Goal: Task Accomplishment & Management: Use online tool/utility

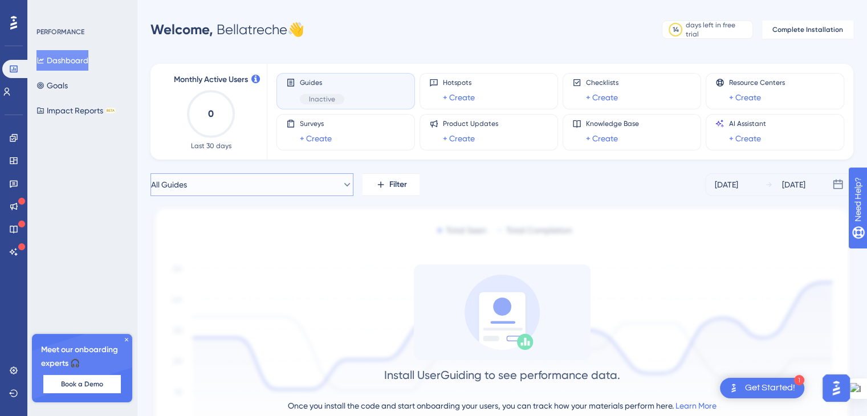
click at [340, 192] on button "All Guides" at bounding box center [251, 184] width 203 height 23
click at [259, 274] on button "lutte biologique lutte biologique Inactive Activate" at bounding box center [252, 277] width 188 height 23
click at [499, 315] on circle at bounding box center [502, 307] width 18 height 18
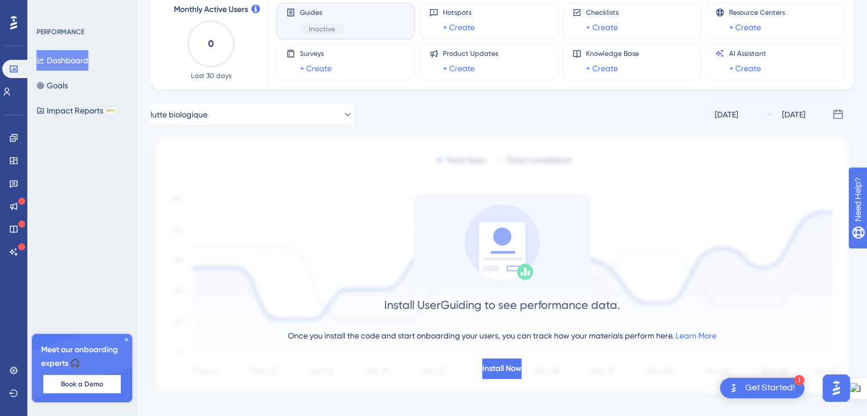
scroll to position [89, 0]
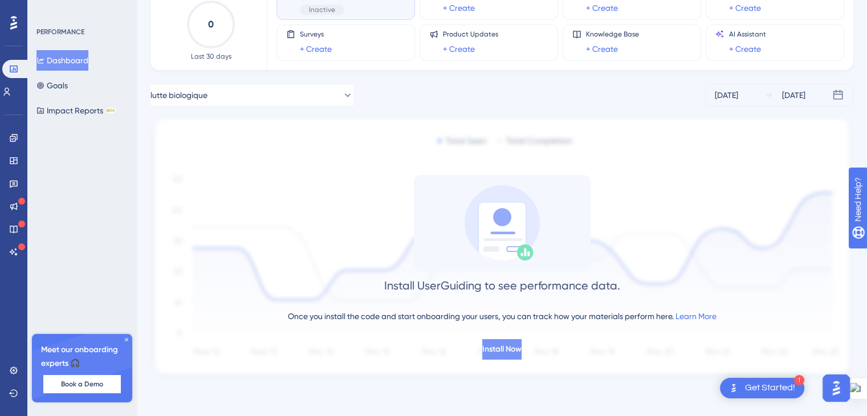
click at [522, 352] on button "Install Now" at bounding box center [501, 349] width 39 height 21
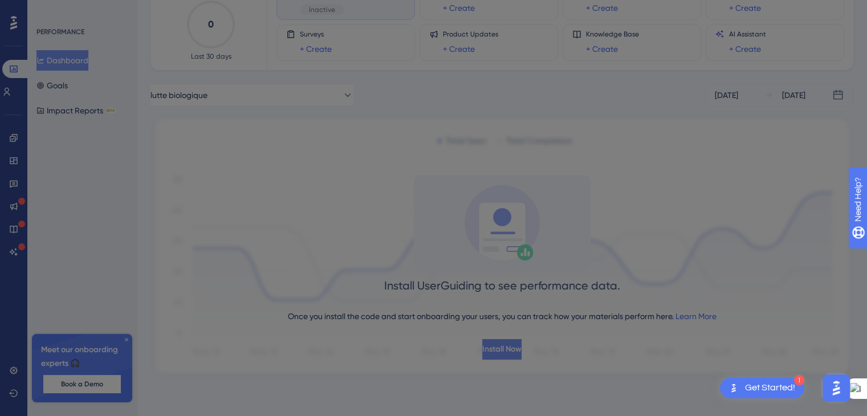
scroll to position [0, 0]
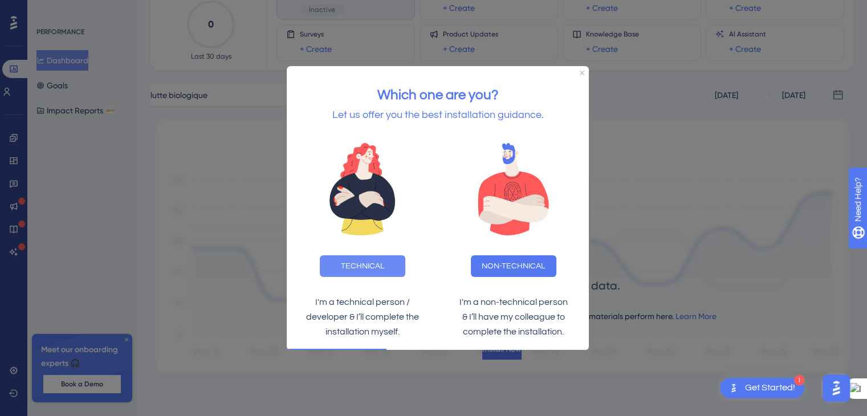
click at [390, 272] on button "TECHNICAL" at bounding box center [363, 266] width 86 height 22
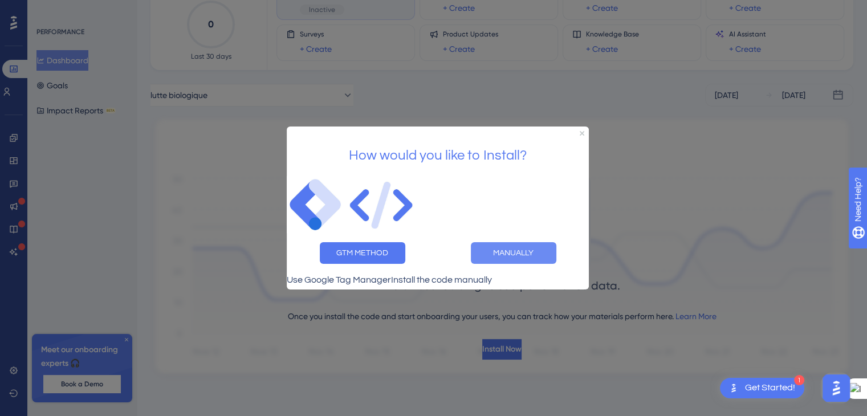
click at [508, 247] on button "MANUALLY" at bounding box center [514, 253] width 86 height 22
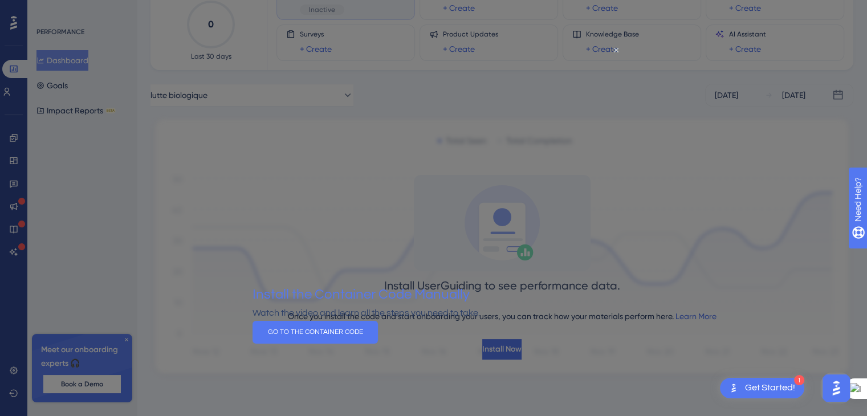
click at [614, 48] on icon "Close Preview" at bounding box center [616, 50] width 5 height 5
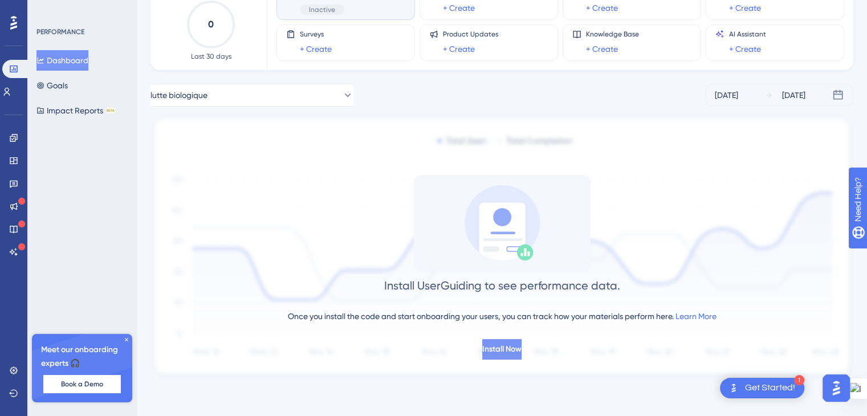
click at [504, 355] on span "Install Now" at bounding box center [501, 350] width 39 height 14
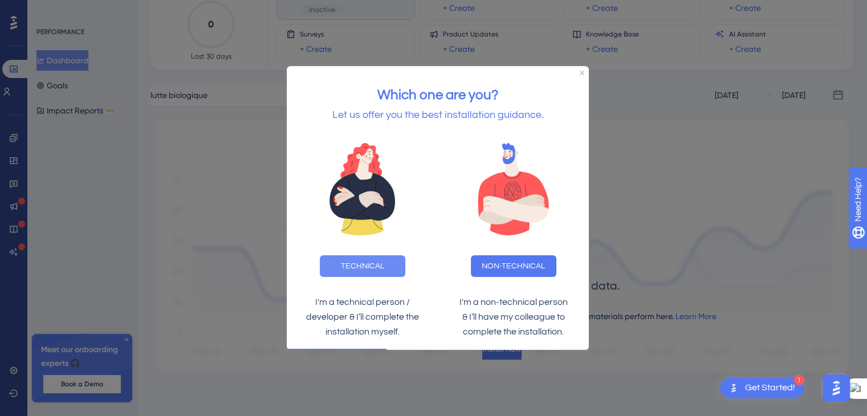
click at [390, 268] on button "TECHNICAL" at bounding box center [363, 266] width 86 height 22
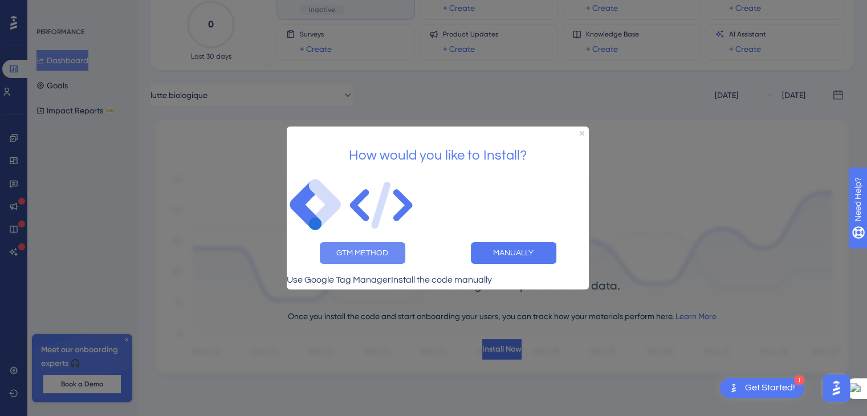
click at [380, 249] on button "GTM METHOD" at bounding box center [363, 253] width 86 height 22
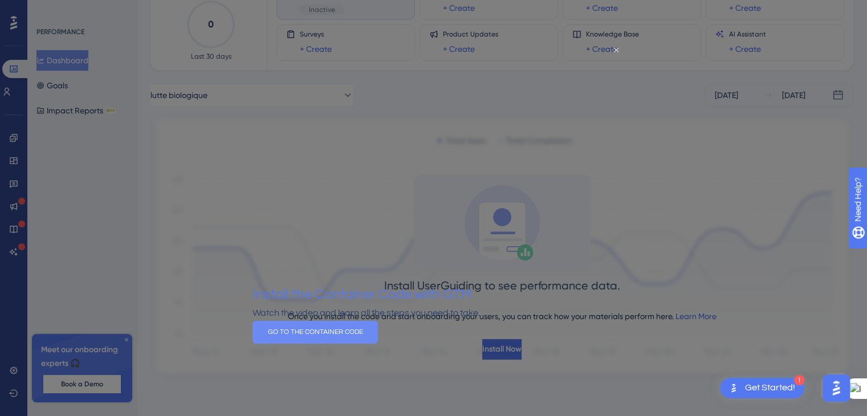
click at [378, 342] on button "GO TO THE CONTAINER CODE" at bounding box center [315, 332] width 125 height 23
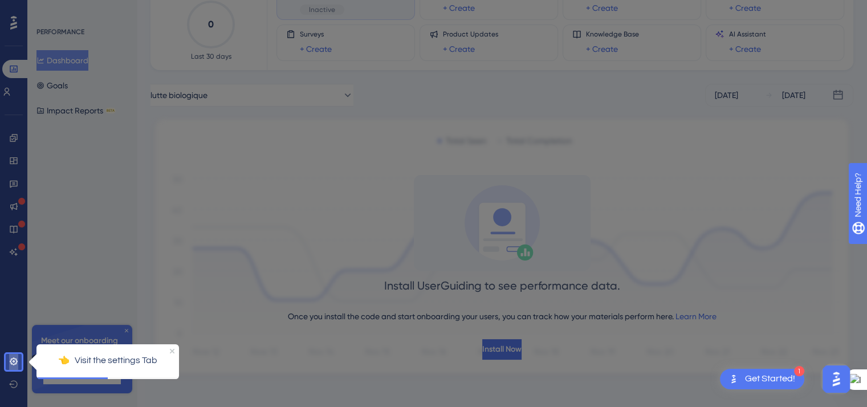
click at [14, 366] on link at bounding box center [13, 361] width 9 height 18
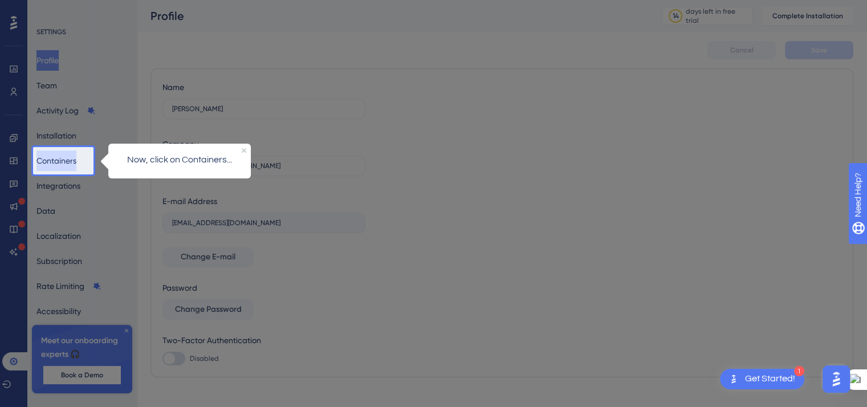
click at [56, 159] on button "Containers" at bounding box center [56, 160] width 40 height 21
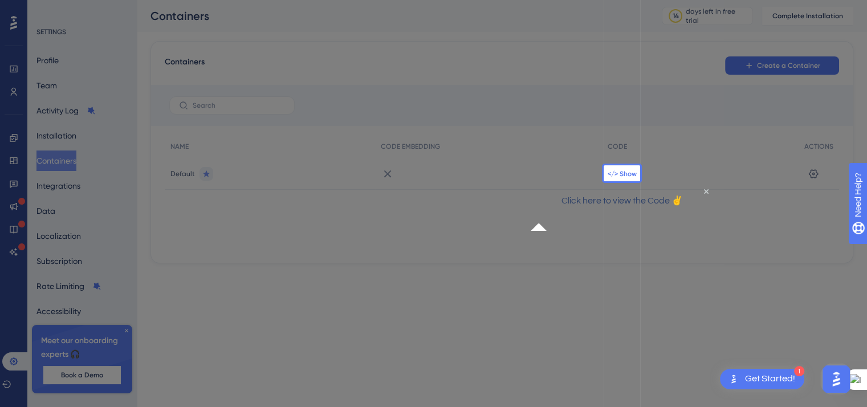
click at [620, 175] on span "</> Show" at bounding box center [622, 173] width 29 height 9
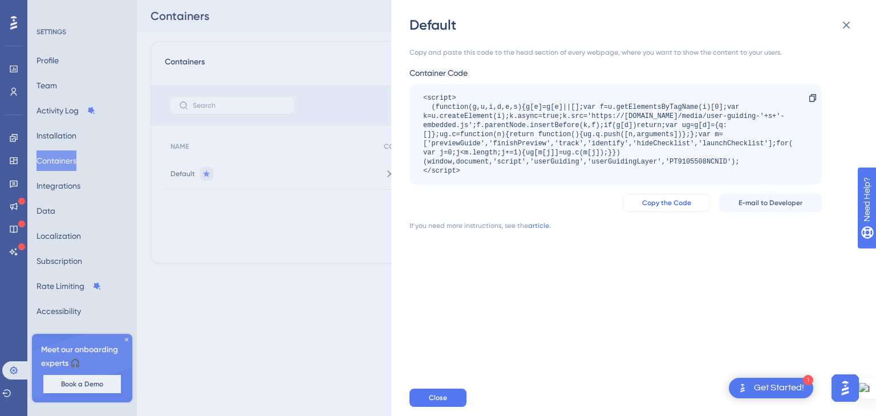
click at [658, 198] on span "Copy the Code" at bounding box center [666, 202] width 49 height 9
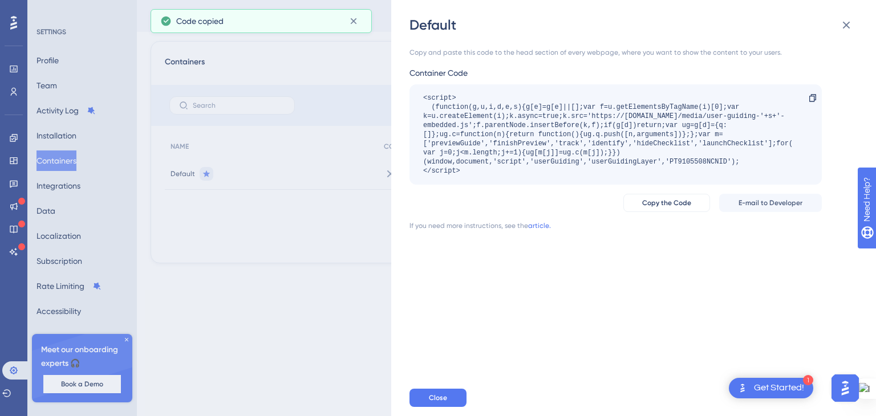
click at [755, 392] on div "Get Started!" at bounding box center [779, 388] width 50 height 13
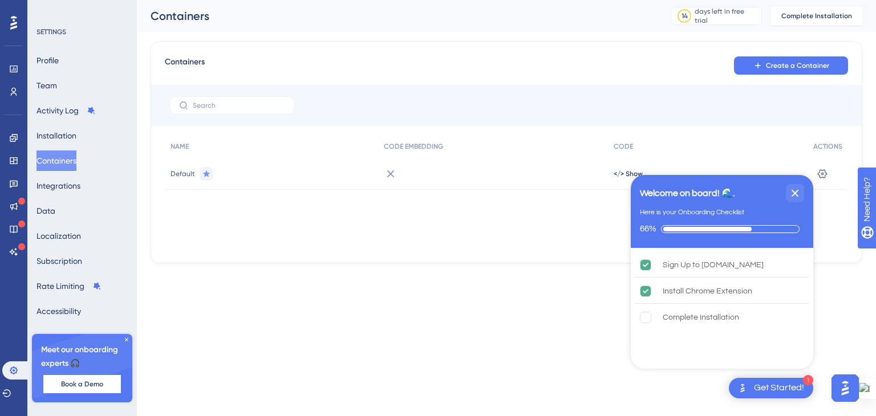
click at [767, 393] on div "Get Started!" at bounding box center [779, 388] width 50 height 13
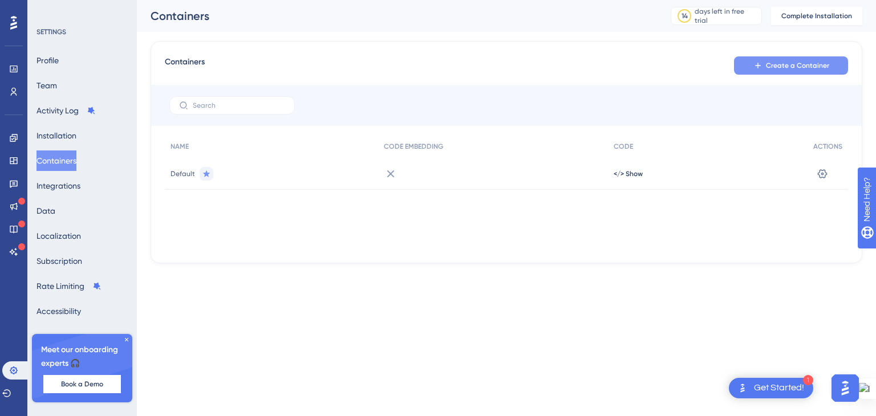
click at [774, 61] on span "Create a Container" at bounding box center [797, 65] width 63 height 9
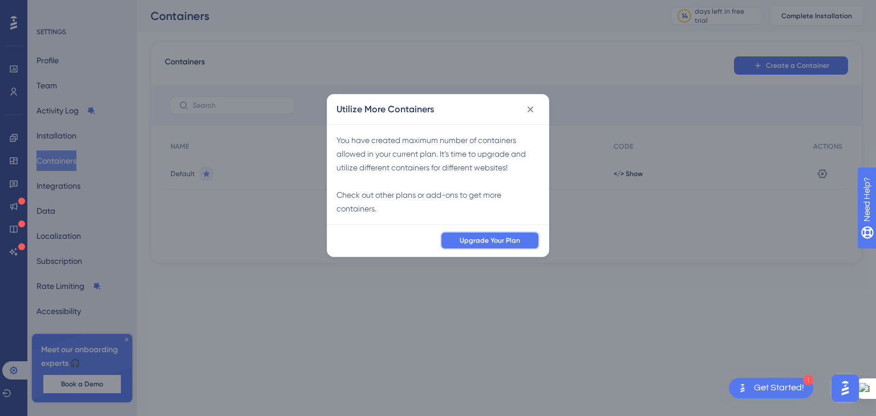
click at [494, 241] on span "Upgrade Your Plan" at bounding box center [489, 240] width 60 height 9
